Goal: Check status: Check status

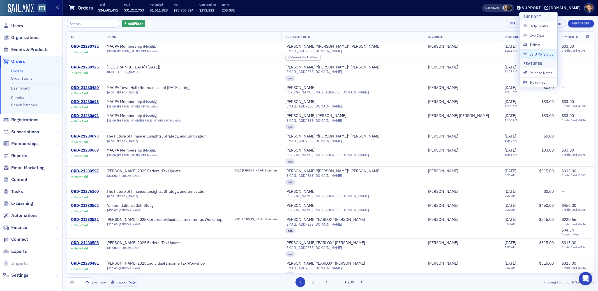
click at [18, 61] on span "Orders" at bounding box center [18, 61] width 14 height 6
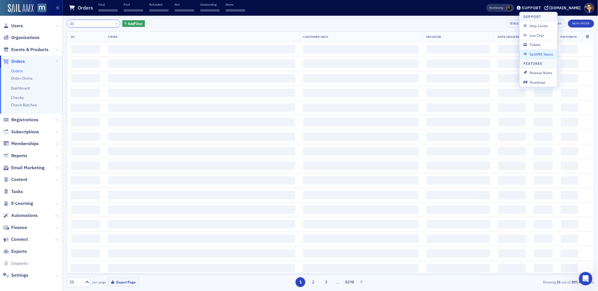
type input "00"
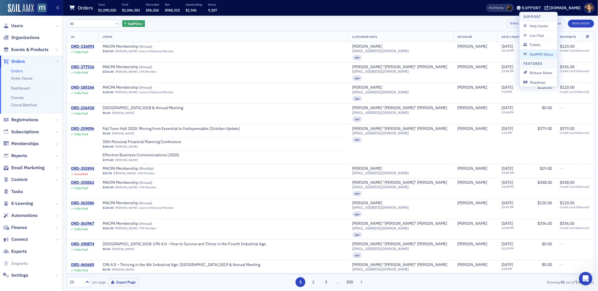
click at [14, 63] on span "Orders" at bounding box center [18, 61] width 14 height 6
